Goal: Use online tool/utility: Utilize a website feature to perform a specific function

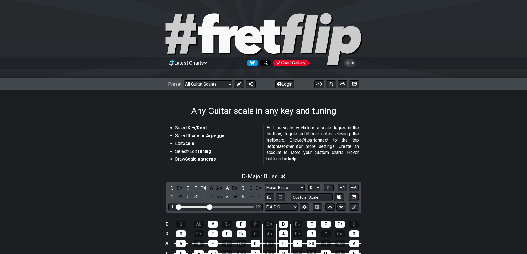
select select "Major Blues"
select select "D"
select select "E A D G"
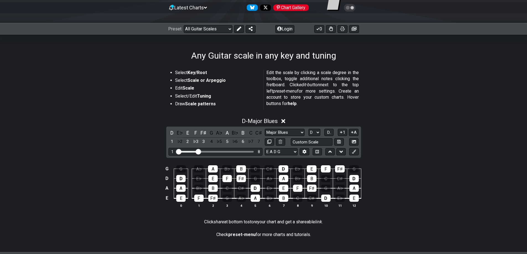
drag, startPoint x: 210, startPoint y: 151, endPoint x: 200, endPoint y: 153, distance: 10.5
click at [200, 151] on input "Visible fret range" at bounding box center [215, 151] width 79 height 0
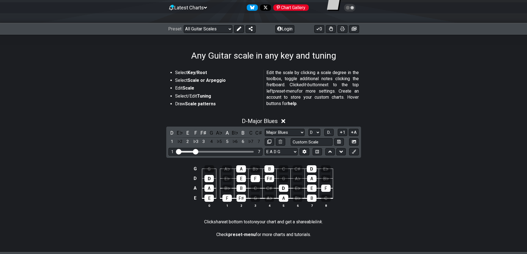
click at [197, 151] on input "Visible fret range" at bounding box center [215, 151] width 79 height 0
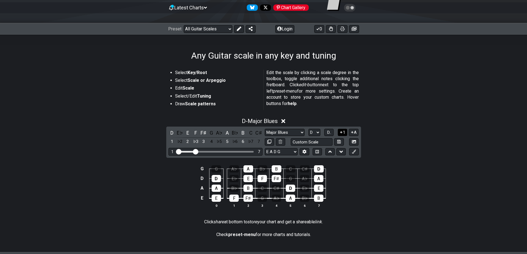
click at [339, 130] on icon at bounding box center [341, 132] width 5 height 4
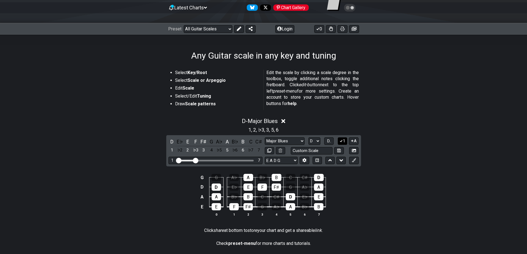
click at [341, 140] on icon at bounding box center [341, 141] width 5 height 4
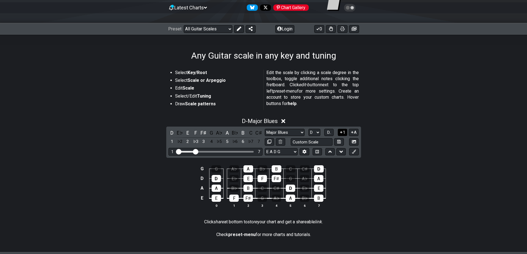
click at [343, 132] on button "1" at bounding box center [342, 132] width 9 height 7
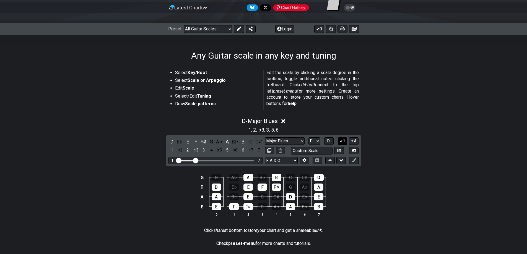
click at [342, 139] on icon at bounding box center [341, 141] width 5 height 4
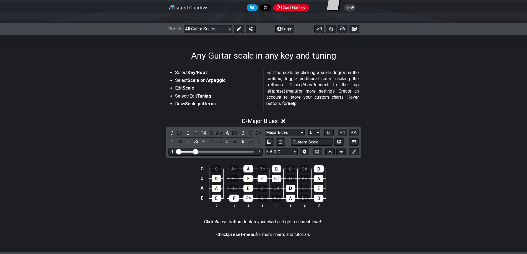
click at [355, 131] on button "A" at bounding box center [354, 132] width 10 height 7
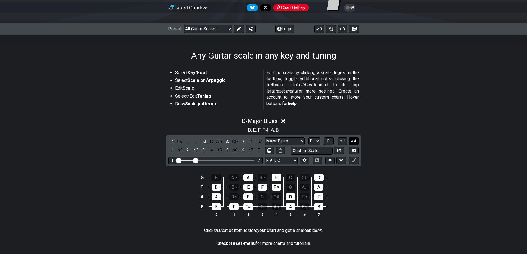
click at [353, 142] on icon at bounding box center [352, 141] width 3 height 2
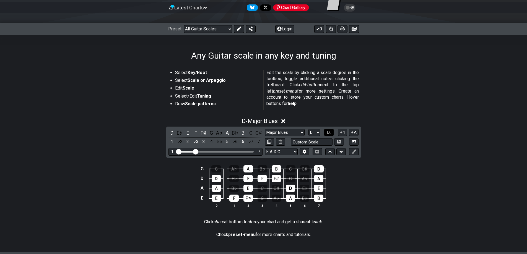
click at [327, 134] on span "D.." at bounding box center [329, 132] width 4 height 5
click at [327, 134] on span "1..7" at bounding box center [329, 132] width 7 height 5
click at [325, 131] on button "..." at bounding box center [328, 132] width 9 height 7
click at [279, 132] on select "Minor Pentatonic Root Minor Pentatonic Major Pentatonic Minor Blues Major Blues…" at bounding box center [285, 132] width 40 height 7
click at [376, 119] on div "D - Major Blues" at bounding box center [264, 120] width 432 height 10
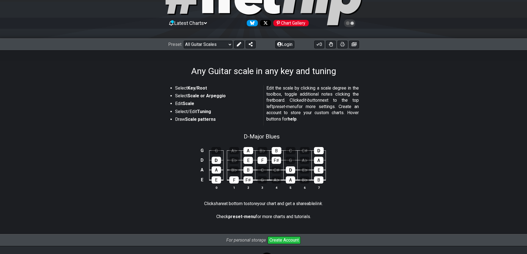
scroll to position [75, 0]
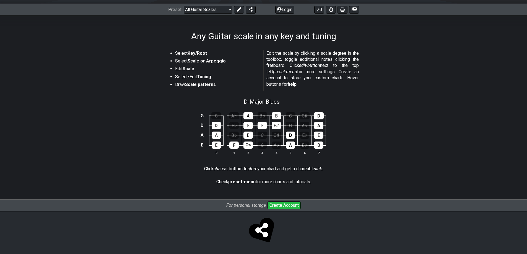
click at [261, 151] on th "3" at bounding box center [263, 153] width 14 height 6
click at [261, 138] on div "C" at bounding box center [262, 135] width 9 height 7
click at [261, 132] on div "C" at bounding box center [262, 135] width 9 height 7
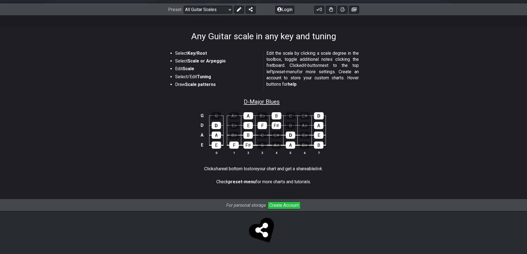
drag, startPoint x: 262, startPoint y: 110, endPoint x: 254, endPoint y: 98, distance: 14.7
click at [254, 98] on div "D - Major Blues" at bounding box center [262, 100] width 36 height 10
select select "Major Blues"
select select "D"
select select "E A D G"
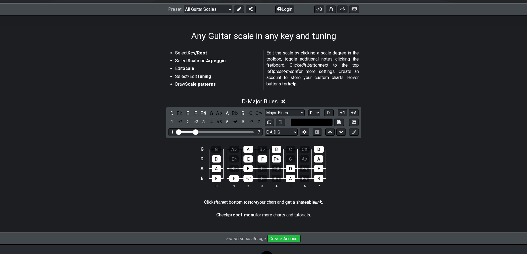
click at [293, 123] on input "text" at bounding box center [312, 122] width 42 height 7
type input "Custom Scale"
click at [357, 120] on button at bounding box center [353, 122] width 9 height 7
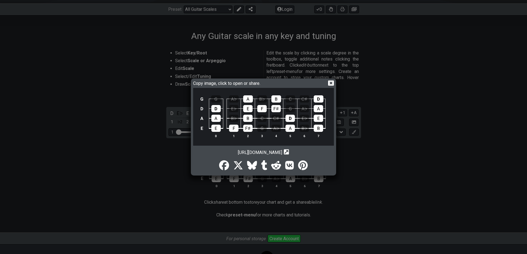
drag, startPoint x: 288, startPoint y: 108, endPoint x: 331, endPoint y: 83, distance: 49.1
click at [331, 83] on icon at bounding box center [331, 83] width 6 height 6
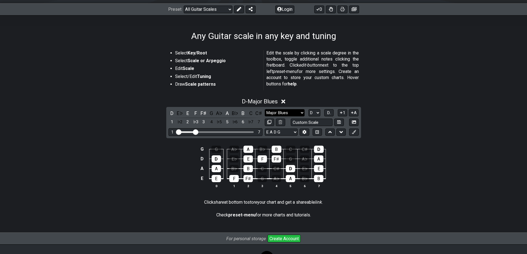
click at [274, 114] on select "Minor Pentatonic Root Minor Pentatonic Major Pentatonic Minor Blues Major Blues…" at bounding box center [285, 112] width 40 height 7
select select "Augmented"
click at [265, 109] on select "Minor Pentatonic Root Minor Pentatonic Major Pentatonic Minor Blues Major Blues…" at bounding box center [285, 112] width 40 height 7
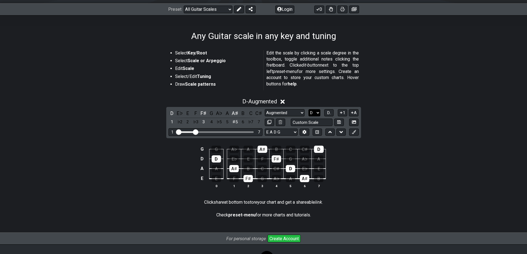
click at [313, 113] on select "A♭ A A♯ B♭ B C C♯ D♭ D D♯ E♭ E F F♯ G♭ G G♯" at bounding box center [315, 112] width 12 height 7
select select "G"
click at [309, 109] on select "A♭ A A♯ B♭ B C C♯ D♭ D D♯ E♭ E F F♯ G♭ G G♯" at bounding box center [315, 112] width 12 height 7
